Goal: Find specific page/section: Find specific page/section

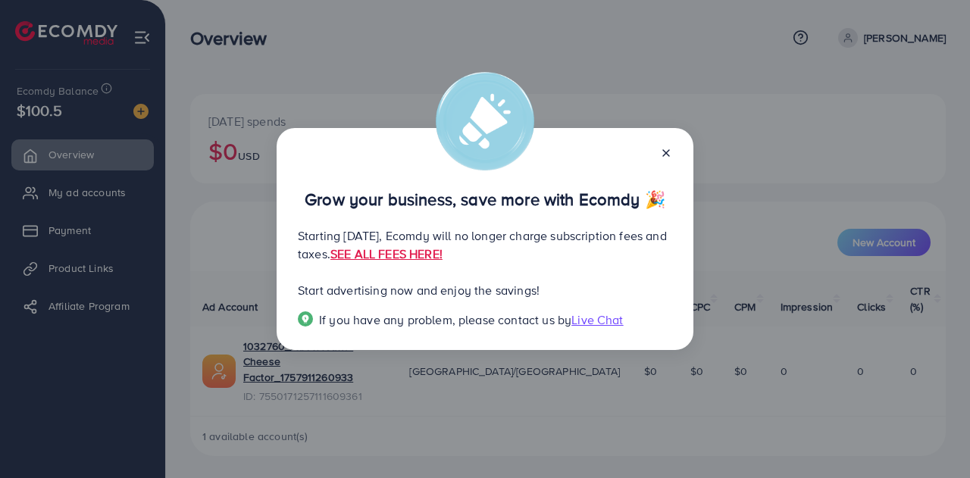
click at [668, 152] on icon at bounding box center [666, 153] width 12 height 12
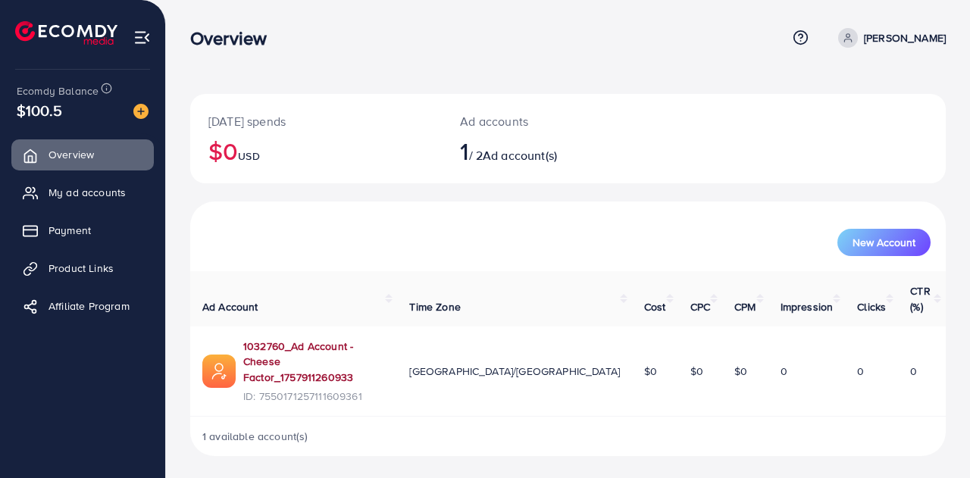
click at [339, 339] on link "1032760_Ad Account - Cheese Factor_1757911260933" at bounding box center [314, 362] width 142 height 46
click at [102, 190] on span "My ad accounts" at bounding box center [90, 192] width 77 height 15
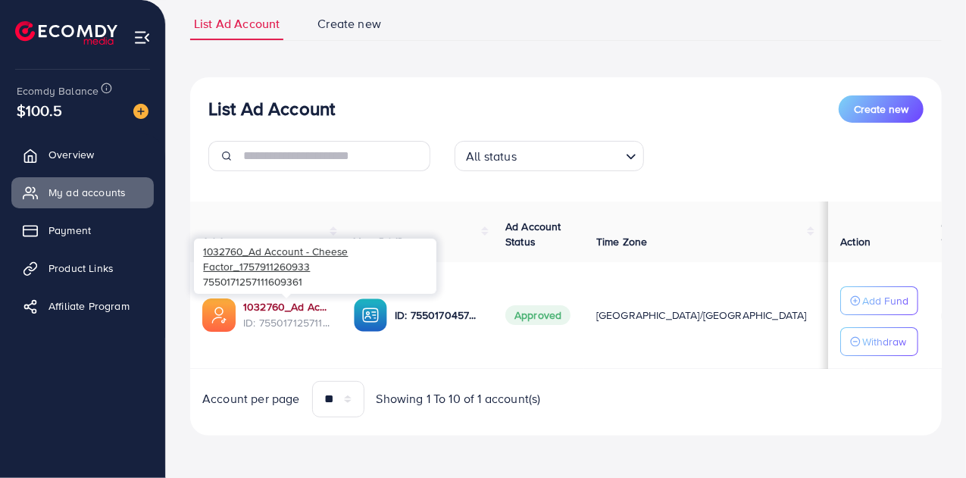
click at [279, 306] on link "1032760_Ad Account - Cheese Factor_1757911260933" at bounding box center [286, 306] width 86 height 15
